Goal: Task Accomplishment & Management: Manage account settings

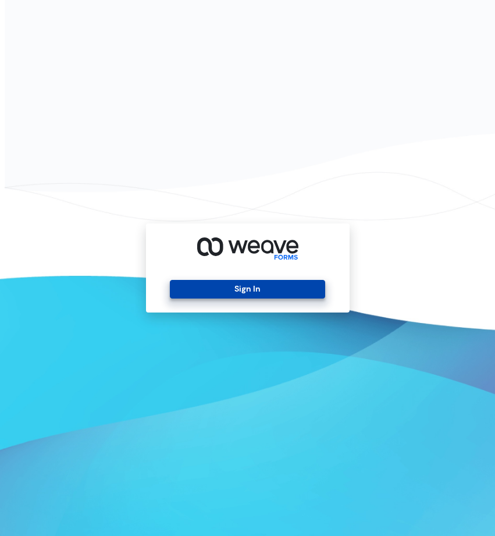
click at [284, 291] on button "Sign In" at bounding box center [247, 289] width 155 height 19
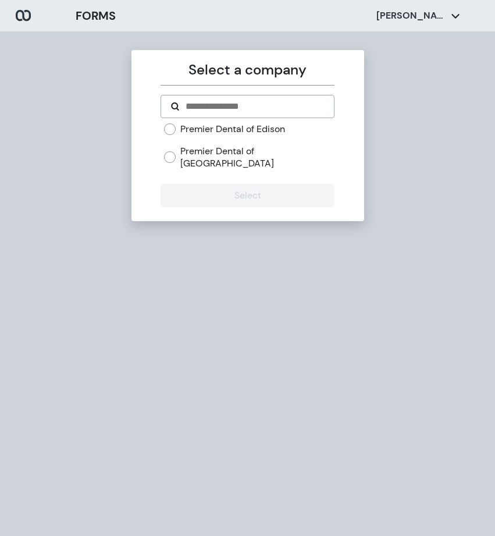
click at [290, 130] on div "Premier Dental of Edison" at bounding box center [249, 129] width 171 height 13
click at [234, 125] on label "Premier Dental of Edison" at bounding box center [232, 129] width 105 height 13
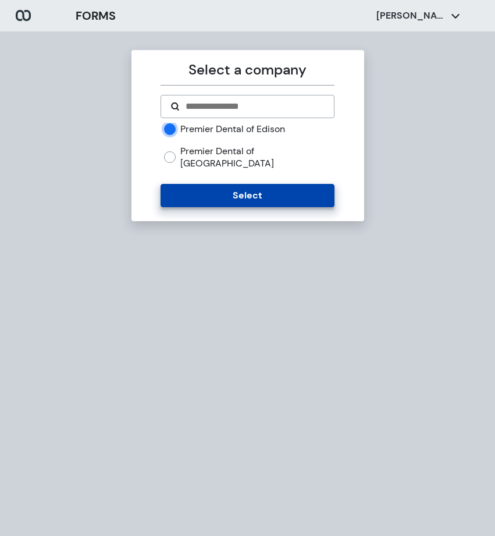
click at [218, 184] on button "Select" at bounding box center [248, 195] width 174 height 23
